Goal: Task Accomplishment & Management: Manage account settings

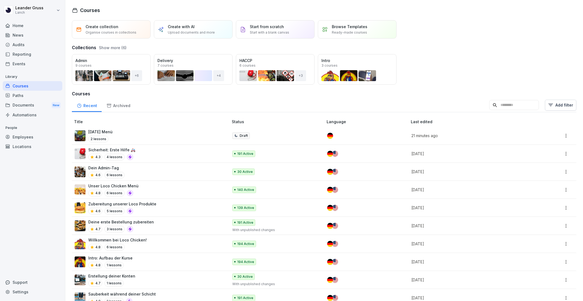
click at [22, 140] on div "Employees" at bounding box center [33, 137] width 60 height 10
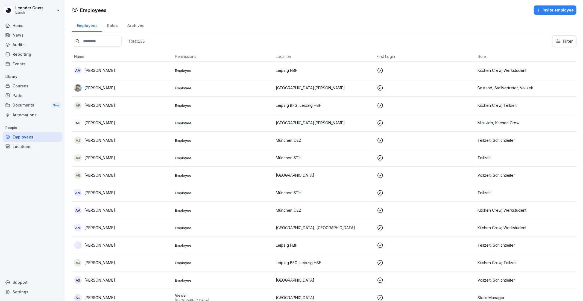
click at [539, 10] on icon "button" at bounding box center [538, 9] width 3 height 3
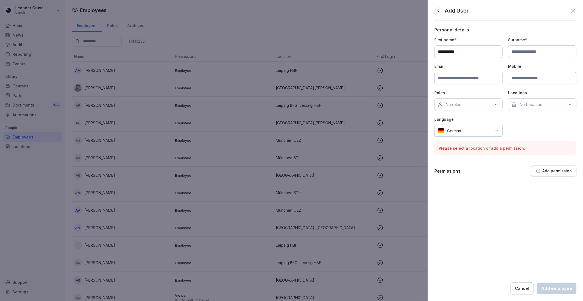
type input "**********"
click at [520, 48] on input at bounding box center [542, 51] width 68 height 13
type input "******"
click at [477, 77] on input at bounding box center [468, 78] width 68 height 13
type input "**********"
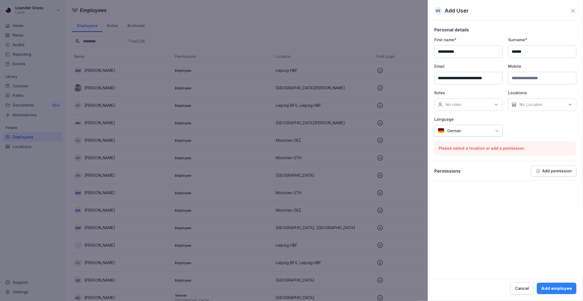
click at [468, 105] on div "No roles" at bounding box center [468, 104] width 68 height 13
click at [537, 124] on div "**********" at bounding box center [505, 87] width 142 height 100
click at [537, 105] on p "No Location" at bounding box center [530, 104] width 23 height 5
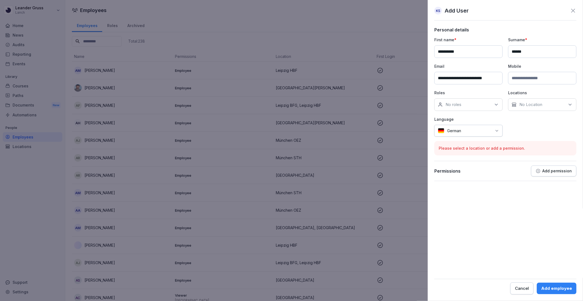
click at [492, 174] on div "Permissions Add permission" at bounding box center [505, 171] width 142 height 11
click at [558, 171] on p "Add permission" at bounding box center [557, 171] width 30 height 4
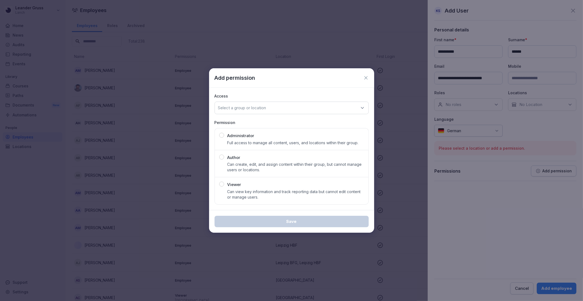
click at [257, 139] on div "Administrator Full access to manage all content, users, and locations within th…" at bounding box center [292, 139] width 131 height 13
click at [262, 102] on div "Select a group or location" at bounding box center [292, 108] width 154 height 13
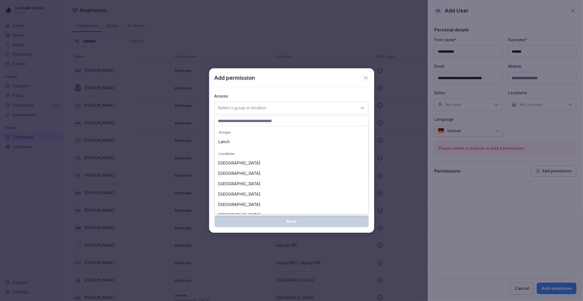
click at [243, 143] on div "Lanch" at bounding box center [291, 142] width 151 height 10
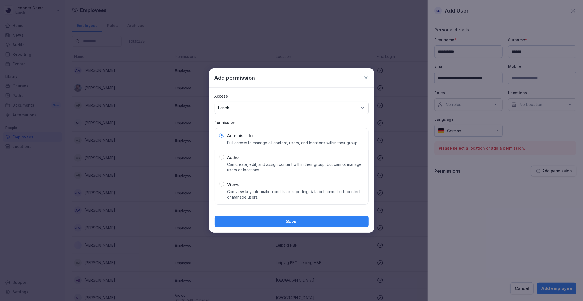
click at [290, 89] on div "Access Select a group or location Lanch Permission Administrator Full access to…" at bounding box center [291, 149] width 165 height 122
click at [252, 225] on button "Save" at bounding box center [292, 221] width 154 height 11
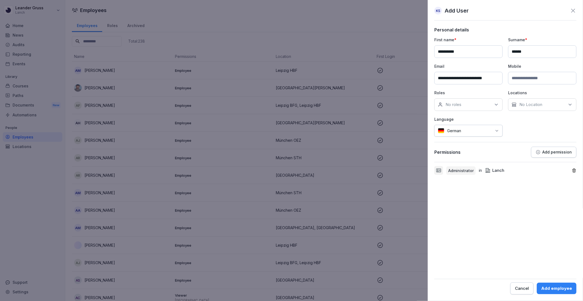
click at [478, 107] on div "No roles" at bounding box center [468, 104] width 68 height 13
click at [545, 127] on div "**********" at bounding box center [505, 87] width 142 height 100
click at [559, 288] on div "Add employee" at bounding box center [556, 289] width 31 height 6
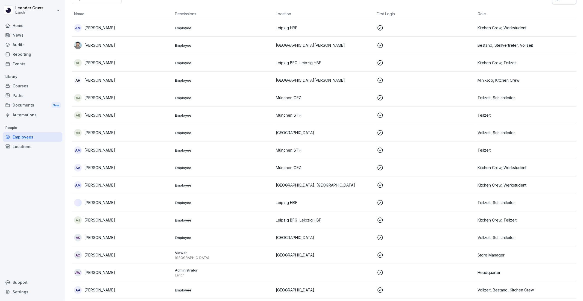
scroll to position [0, 0]
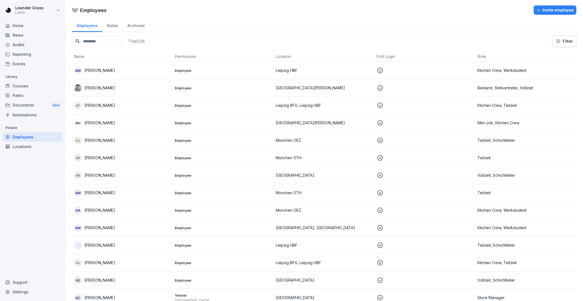
click at [102, 40] on input at bounding box center [97, 41] width 50 height 11
type input "*"
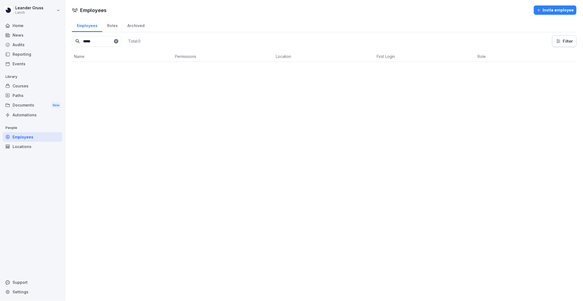
type input "******"
type input "****"
click at [94, 64] on td "KS [PERSON_NAME]" at bounding box center [122, 70] width 101 height 17
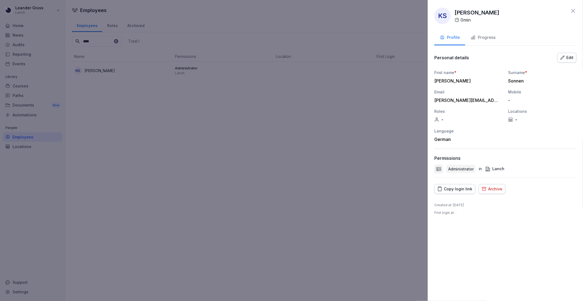
click at [454, 191] on div "Copy login link" at bounding box center [454, 189] width 35 height 6
click at [568, 10] on div "KS [PERSON_NAME] 0 min" at bounding box center [505, 16] width 142 height 16
click at [569, 10] on div "KS [PERSON_NAME] 0 min" at bounding box center [505, 16] width 142 height 16
click at [572, 10] on icon at bounding box center [573, 11] width 4 height 4
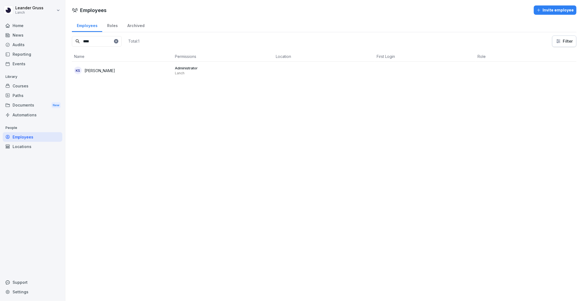
click at [33, 108] on div "Documents New" at bounding box center [33, 105] width 60 height 10
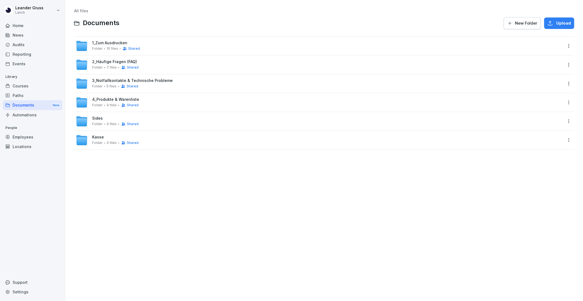
click at [19, 99] on div "Paths" at bounding box center [33, 96] width 60 height 10
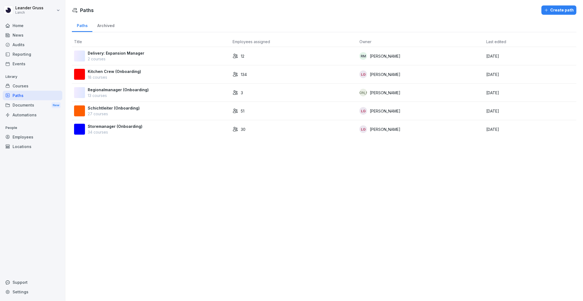
click at [35, 82] on div "Courses" at bounding box center [33, 86] width 60 height 10
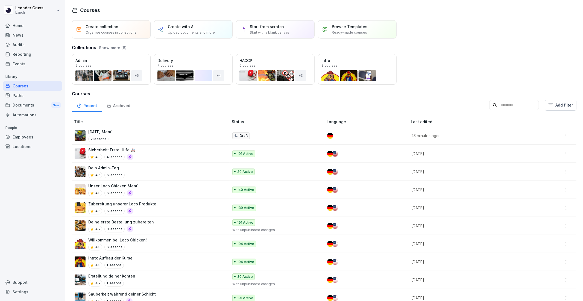
click at [22, 64] on div "Events" at bounding box center [33, 64] width 60 height 10
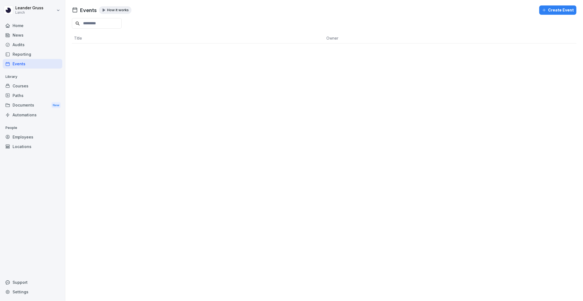
click at [30, 54] on div "Reporting" at bounding box center [33, 54] width 60 height 10
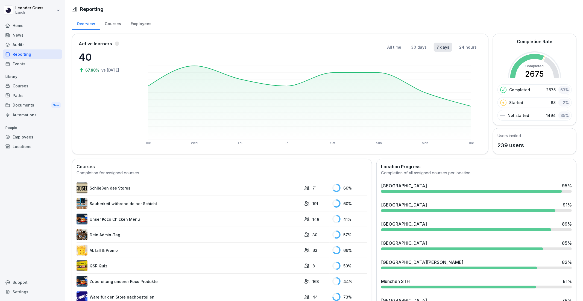
click at [442, 165] on h2 "Location Progress" at bounding box center [476, 166] width 191 height 7
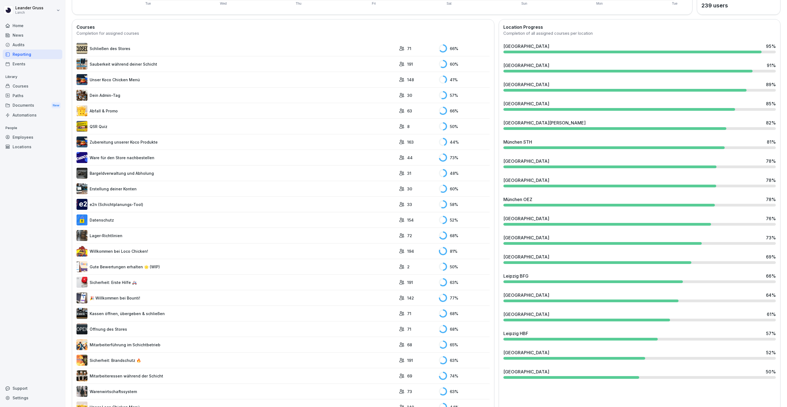
scroll to position [132, 0]
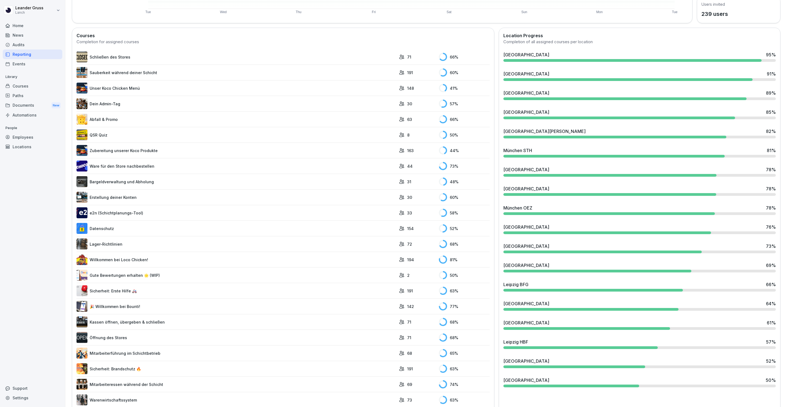
click at [497, 290] on div "Courses Completion for assigned courses Schließen des Stores 71 66 % Sauberkeit…" at bounding box center [426, 360] width 709 height 665
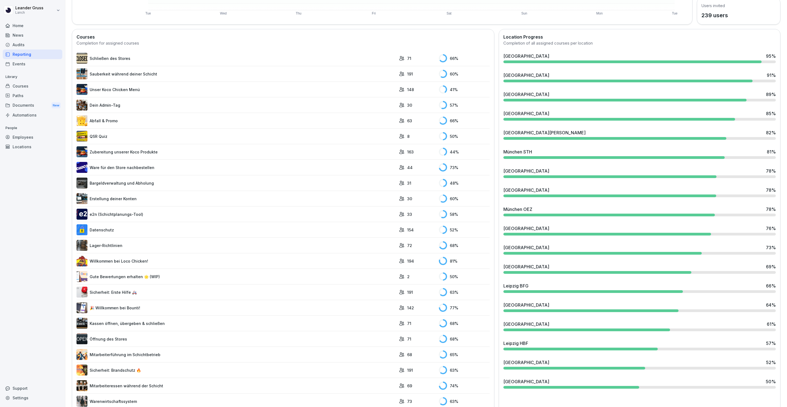
scroll to position [130, 0]
click at [497, 154] on div "Courses Completion for assigned courses Schließen des Stores 71 66 % Sauberkeit…" at bounding box center [426, 361] width 709 height 665
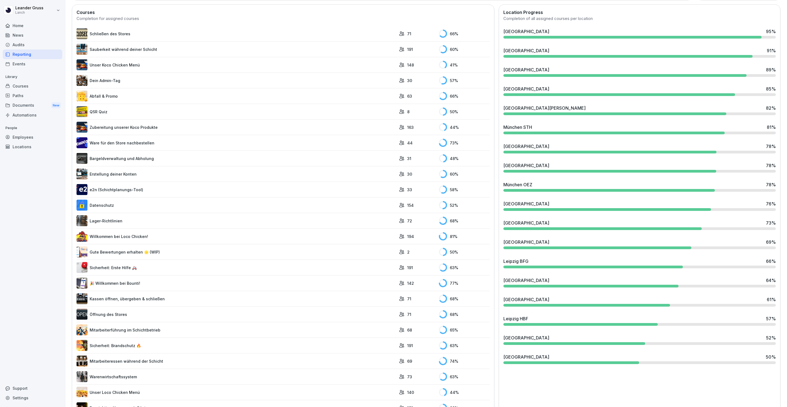
scroll to position [163, 0]
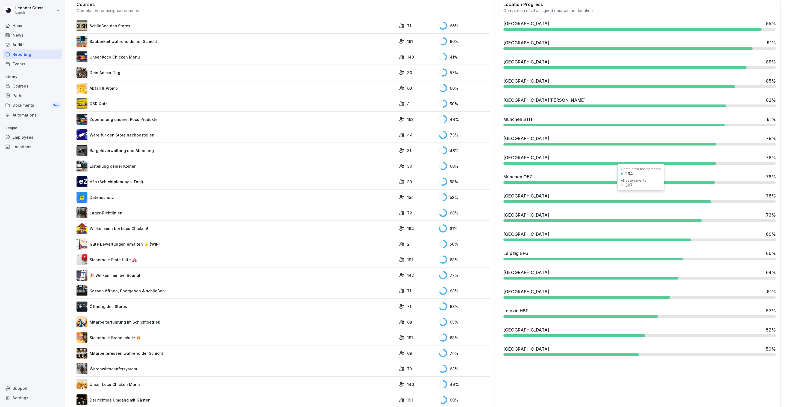
click at [583, 194] on div "[GEOGRAPHIC_DATA] 76 %" at bounding box center [639, 195] width 272 height 7
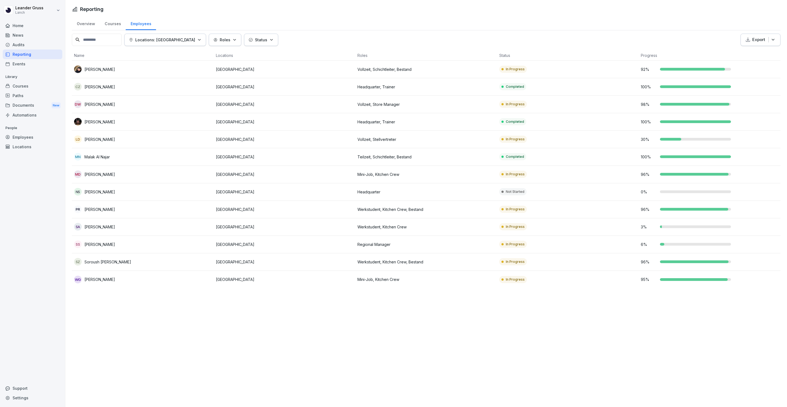
click at [31, 55] on div "Reporting" at bounding box center [33, 54] width 60 height 10
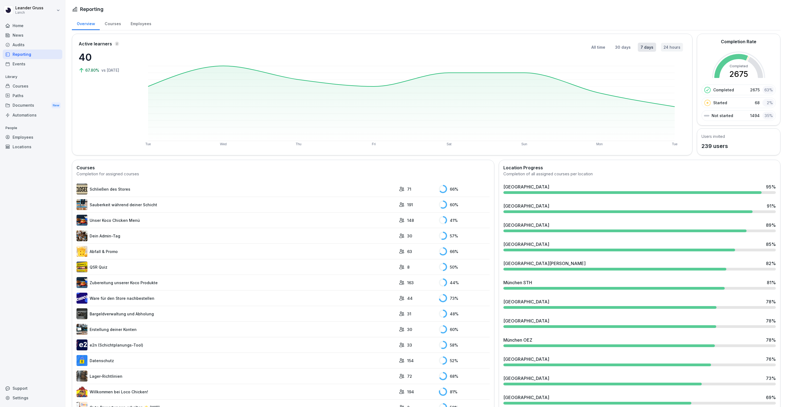
click at [583, 48] on button "24 hours" at bounding box center [672, 47] width 22 height 9
